Goal: Information Seeking & Learning: Check status

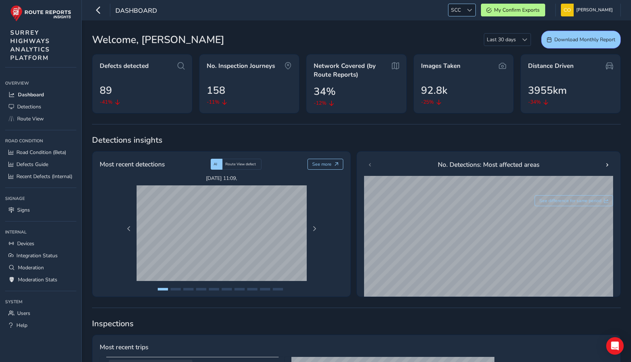
click at [467, 11] on span at bounding box center [469, 10] width 5 height 5
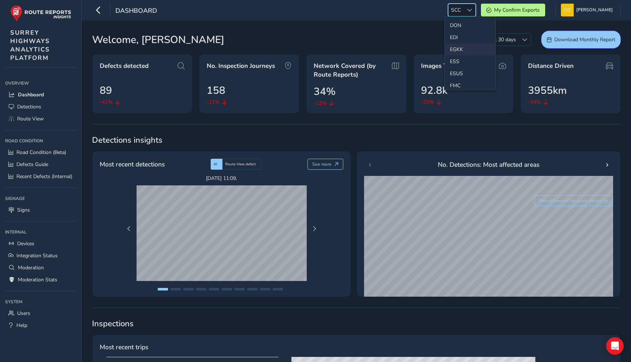
scroll to position [85, 0]
click at [462, 50] on li "EGKK" at bounding box center [470, 49] width 51 height 12
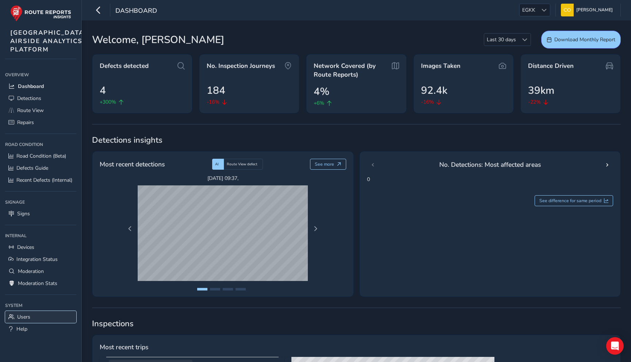
click at [22, 320] on span "Users" at bounding box center [23, 317] width 13 height 7
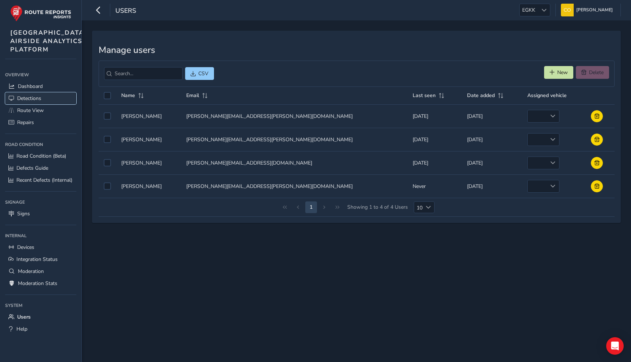
click at [46, 104] on link "Detections" at bounding box center [40, 98] width 71 height 12
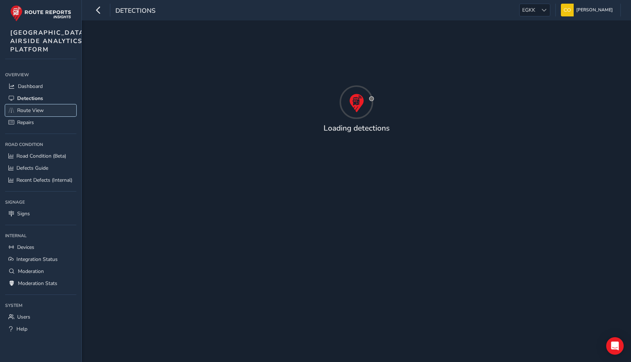
click at [43, 114] on span "Route View" at bounding box center [30, 110] width 27 height 7
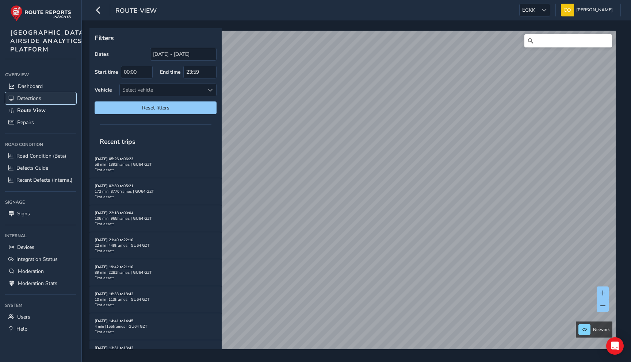
click at [39, 102] on span "Detections" at bounding box center [29, 98] width 24 height 7
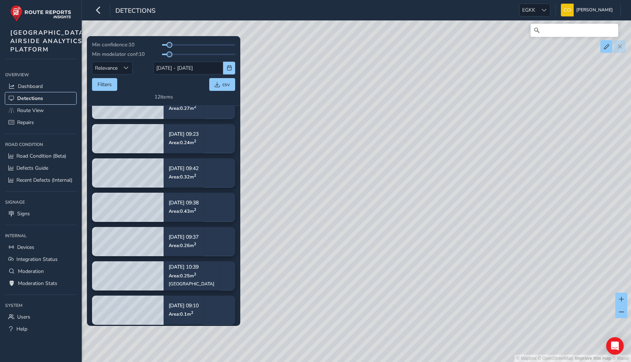
scroll to position [187, 0]
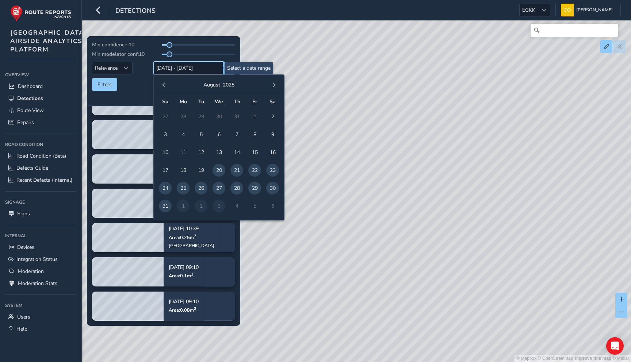
click at [166, 65] on input "[DATE] - [DATE]" at bounding box center [188, 68] width 70 height 13
click at [165, 85] on span "button" at bounding box center [163, 84] width 5 height 5
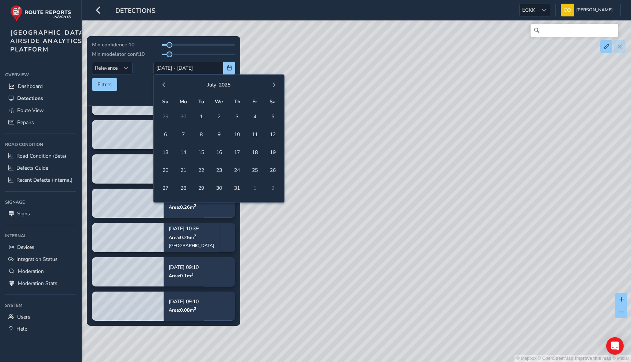
click at [165, 85] on span "button" at bounding box center [163, 84] width 5 height 5
click at [275, 84] on span "button" at bounding box center [273, 84] width 5 height 5
click at [203, 115] on span "1" at bounding box center [201, 116] width 13 height 13
click at [237, 184] on span "31" at bounding box center [236, 188] width 13 height 13
type input "[DATE] - [DATE]"
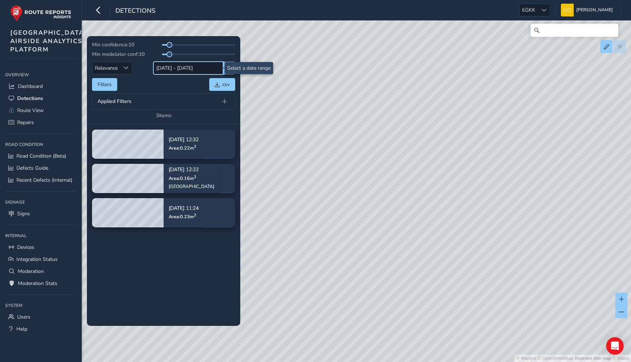
click at [183, 68] on input "[DATE] - [DATE]" at bounding box center [188, 68] width 70 height 13
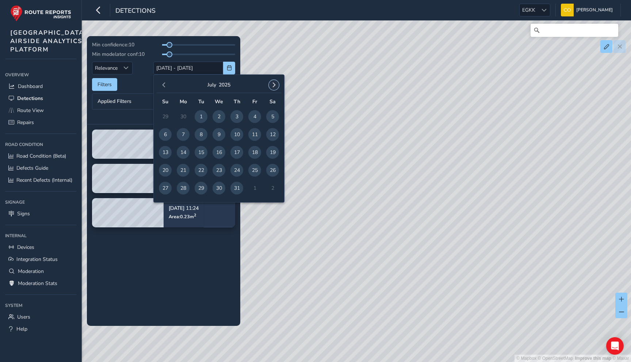
click at [273, 85] on span "button" at bounding box center [273, 84] width 5 height 5
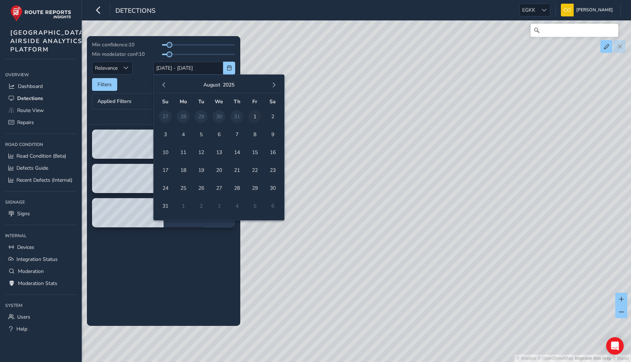
click at [254, 118] on span "1" at bounding box center [254, 116] width 13 height 13
type input "[DATE]"
click at [166, 205] on span "31" at bounding box center [165, 206] width 13 height 13
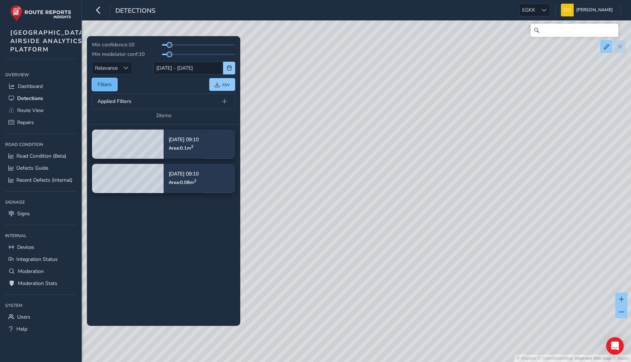
click at [115, 86] on button "Filters" at bounding box center [104, 84] width 25 height 13
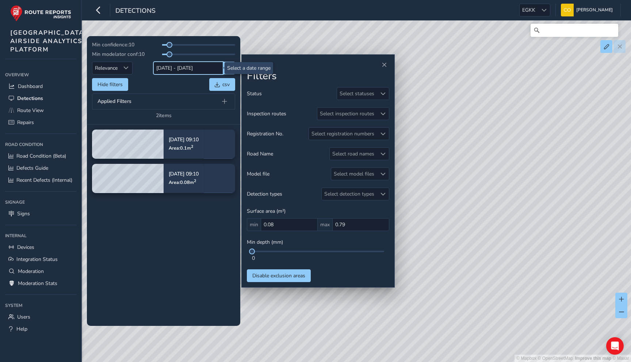
click at [165, 68] on input "[DATE] - [DATE]" at bounding box center [188, 68] width 70 height 13
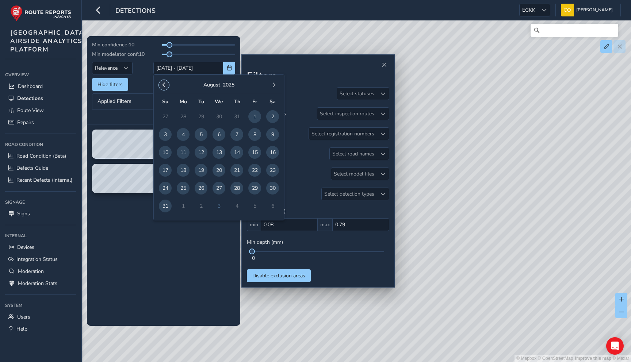
click at [160, 83] on button "button" at bounding box center [164, 85] width 10 height 10
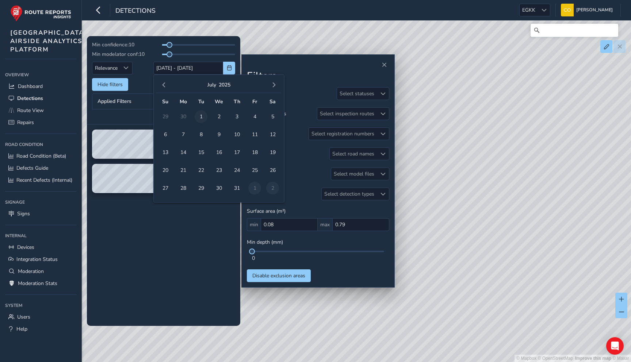
click at [199, 114] on span "1" at bounding box center [201, 116] width 13 height 13
type input "[DATE]"
click at [271, 85] on span "button" at bounding box center [273, 84] width 5 height 5
click at [165, 210] on span "31" at bounding box center [165, 206] width 13 height 13
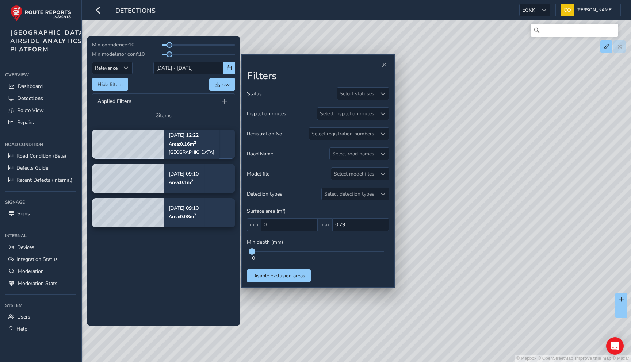
click at [251, 252] on span at bounding box center [252, 252] width 6 height 6
click at [266, 280] on button "Disable exclusion areas" at bounding box center [279, 275] width 64 height 13
click at [266, 280] on button "Enable exclusion areas" at bounding box center [278, 275] width 62 height 13
click at [360, 189] on div "Select detection types" at bounding box center [349, 194] width 55 height 12
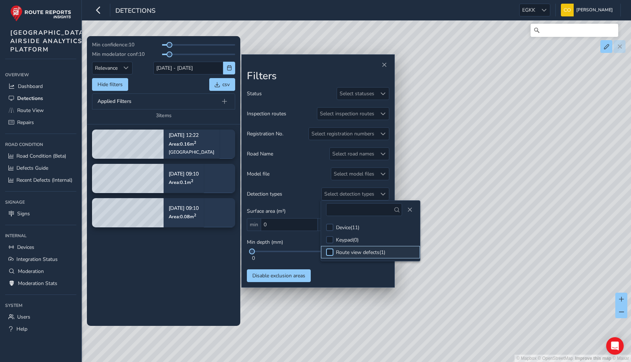
click at [332, 249] on div at bounding box center [329, 252] width 7 height 7
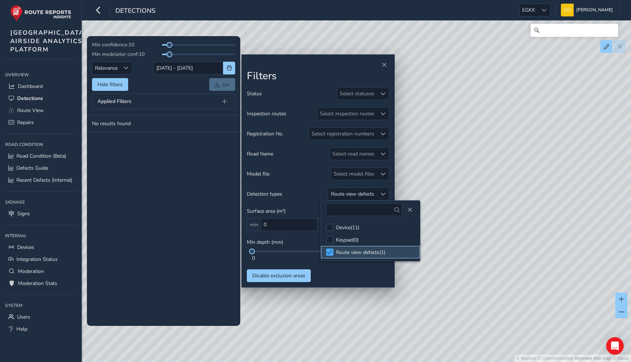
click at [331, 253] on span at bounding box center [329, 252] width 5 height 5
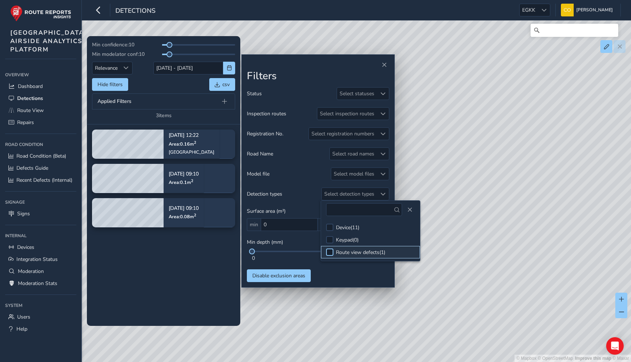
click at [331, 253] on div at bounding box center [329, 252] width 7 height 7
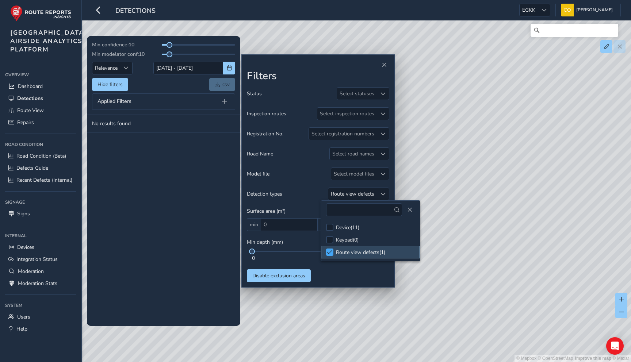
click at [331, 253] on span at bounding box center [329, 252] width 5 height 5
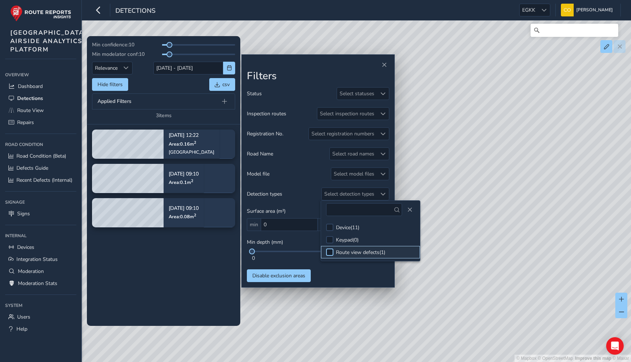
click at [331, 253] on div at bounding box center [329, 252] width 7 height 7
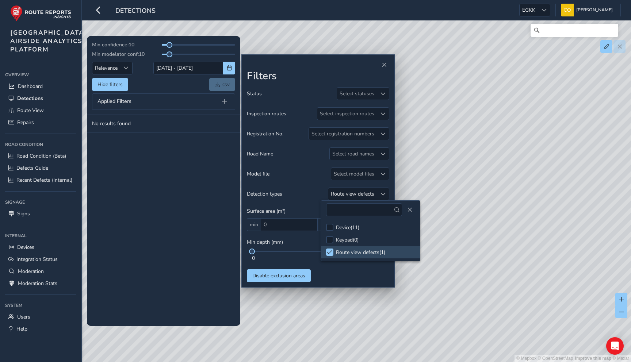
click at [291, 195] on div "Detection types Route view defects" at bounding box center [318, 194] width 142 height 13
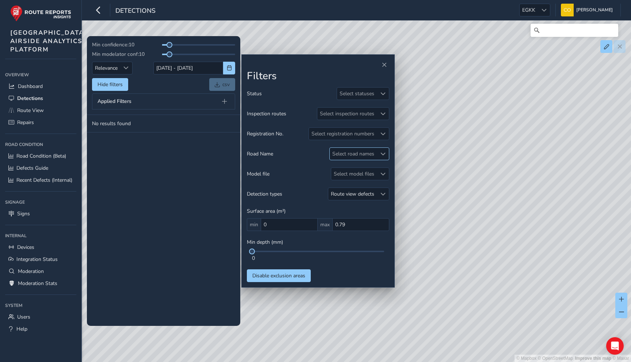
click at [349, 153] on div "Select road names" at bounding box center [353, 154] width 47 height 12
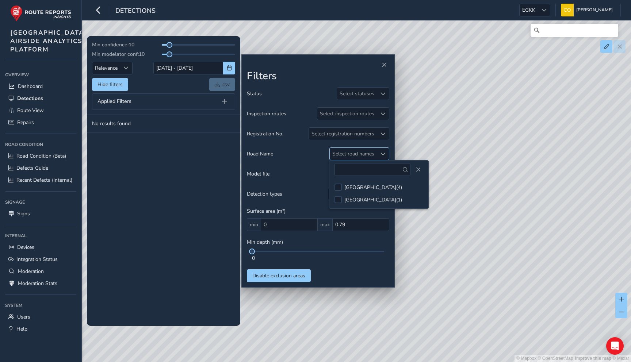
click at [343, 156] on div "Select road names" at bounding box center [353, 154] width 47 height 12
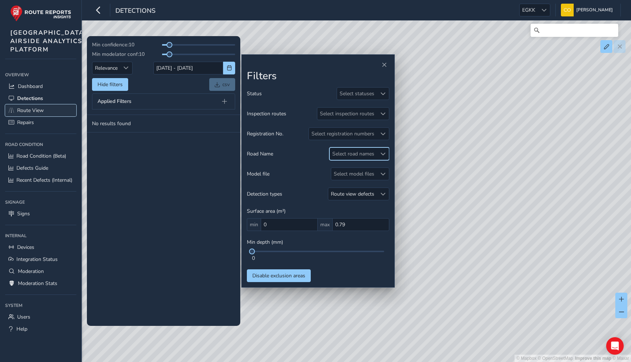
click at [42, 116] on link "Route View" at bounding box center [40, 110] width 71 height 12
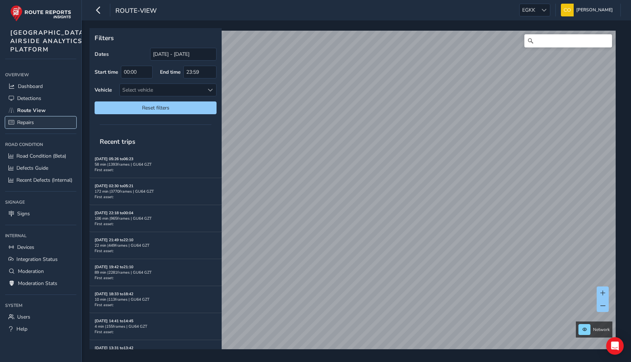
click at [38, 128] on link "Repairs" at bounding box center [40, 122] width 71 height 12
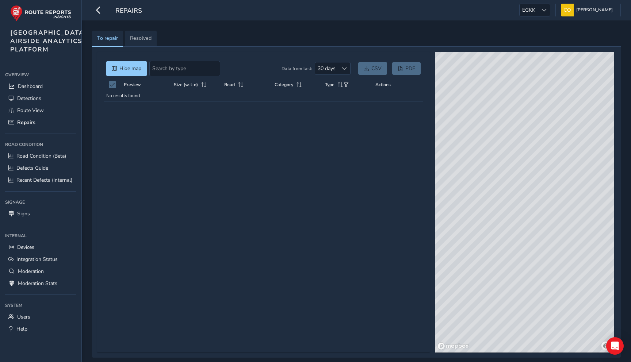
click at [335, 75] on div "Data from last: 30 days 30 days" at bounding box center [315, 68] width 69 height 15
click at [337, 71] on span "30 days" at bounding box center [326, 68] width 23 height 12
click at [334, 119] on li "90 days" at bounding box center [332, 120] width 35 height 12
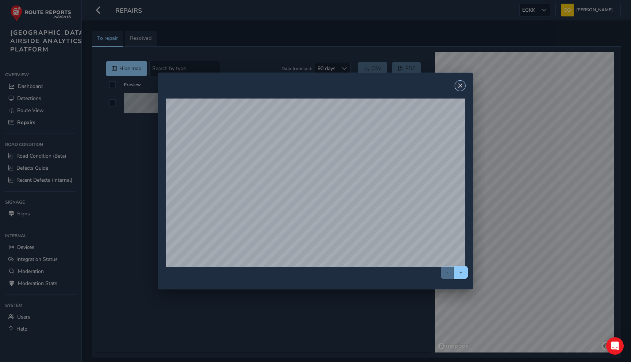
click at [460, 87] on span "Close" at bounding box center [459, 85] width 5 height 5
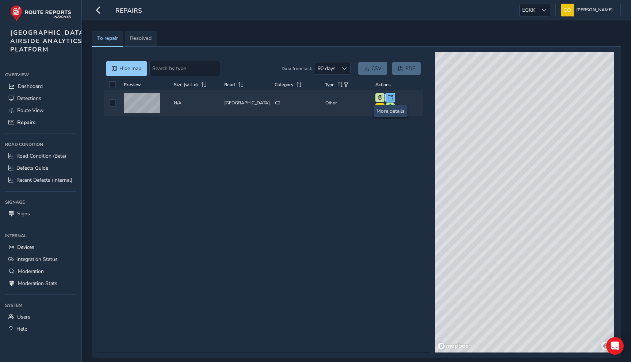
click at [389, 96] on span at bounding box center [390, 97] width 5 height 5
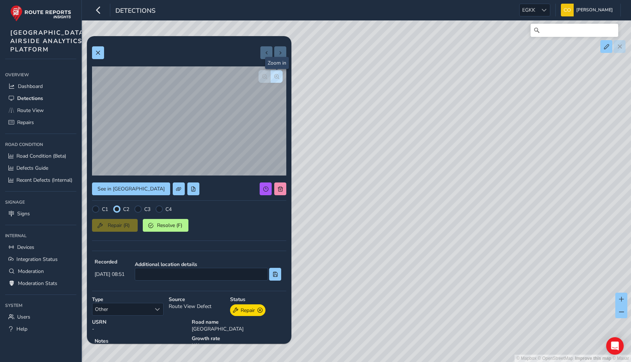
click at [277, 82] on button "button" at bounding box center [276, 76] width 12 height 13
click at [262, 77] on span "button" at bounding box center [264, 76] width 5 height 5
click at [187, 192] on button at bounding box center [193, 188] width 12 height 13
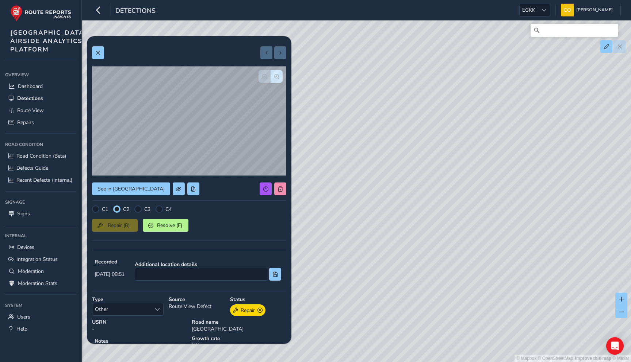
click at [201, 207] on div "C1 C2 C3 C4" at bounding box center [189, 208] width 194 height 7
